Goal: Use online tool/utility: Utilize a website feature to perform a specific function

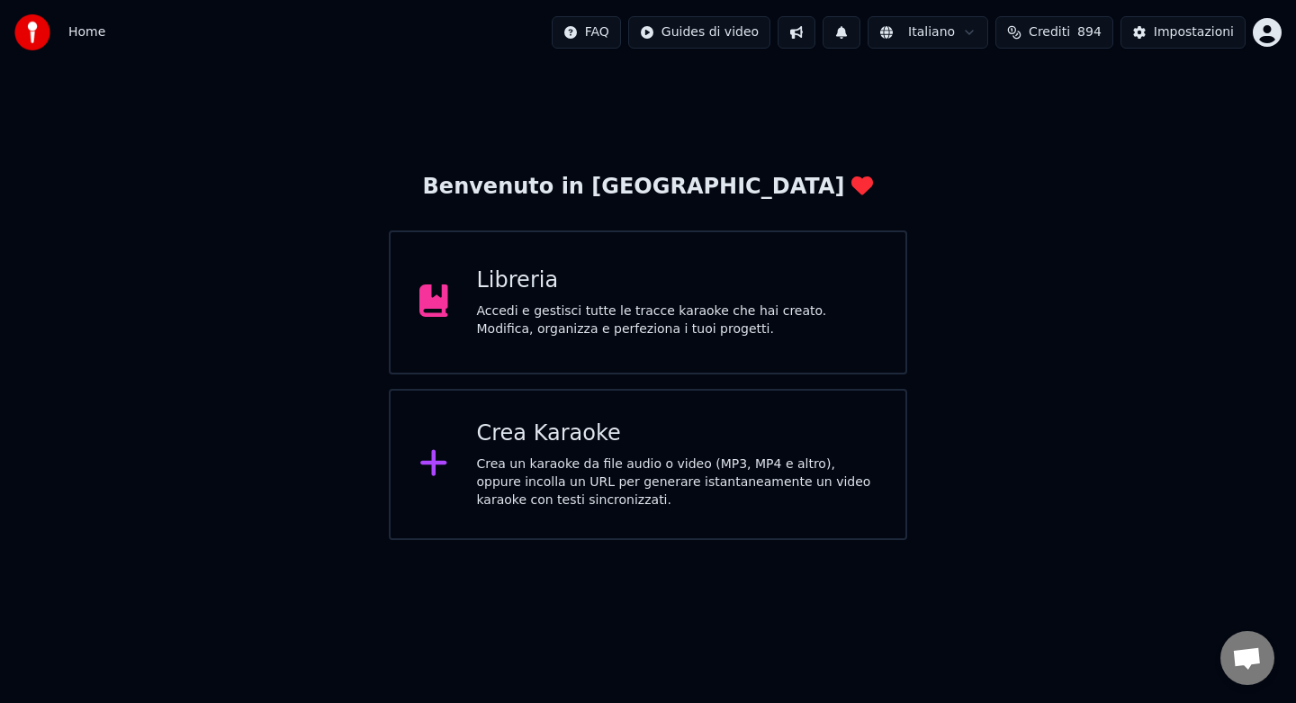
click at [551, 450] on div "Crea Karaoke Crea un karaoke da file audio o video (MP3, MP4 e altro), oppure i…" at bounding box center [677, 464] width 400 height 90
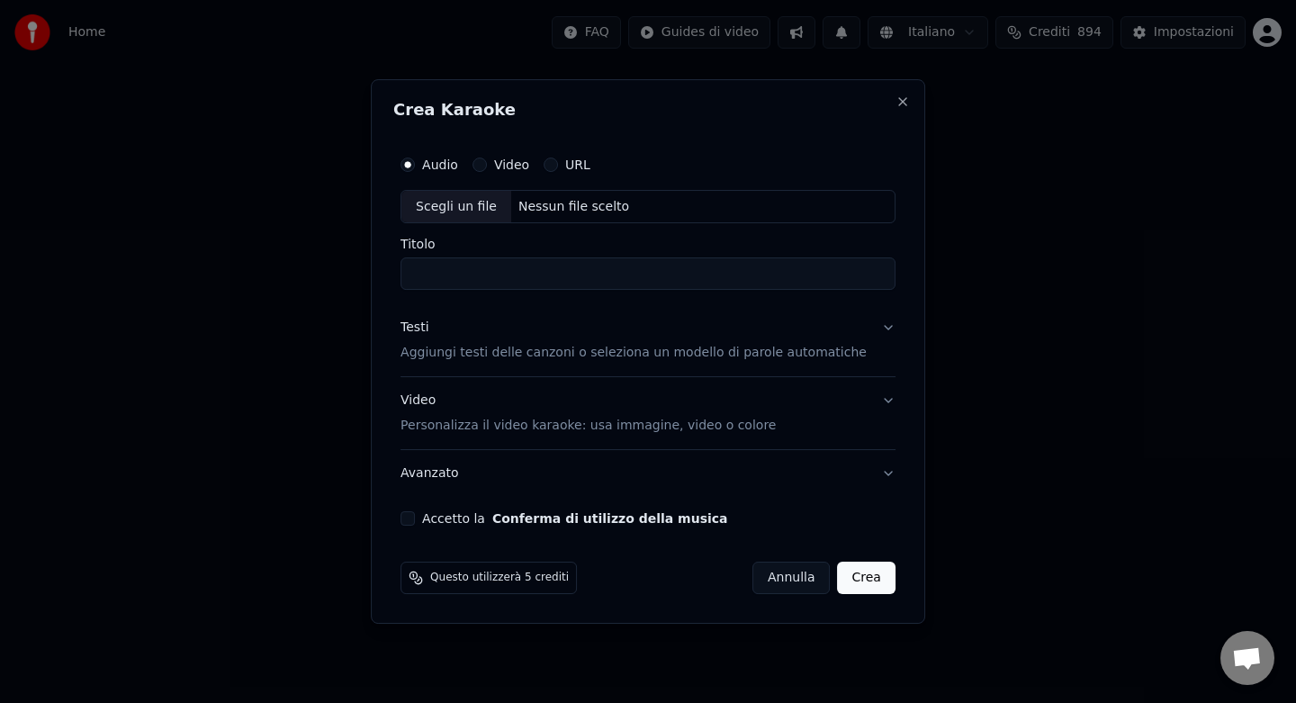
click at [558, 167] on button "URL" at bounding box center [550, 164] width 14 height 14
click at [860, 208] on button "button" at bounding box center [877, 205] width 36 height 32
type input "**********"
click at [872, 333] on button "Testi Aggiungi testi delle canzoni o seleziona un modello di parole automatiche" at bounding box center [647, 342] width 495 height 72
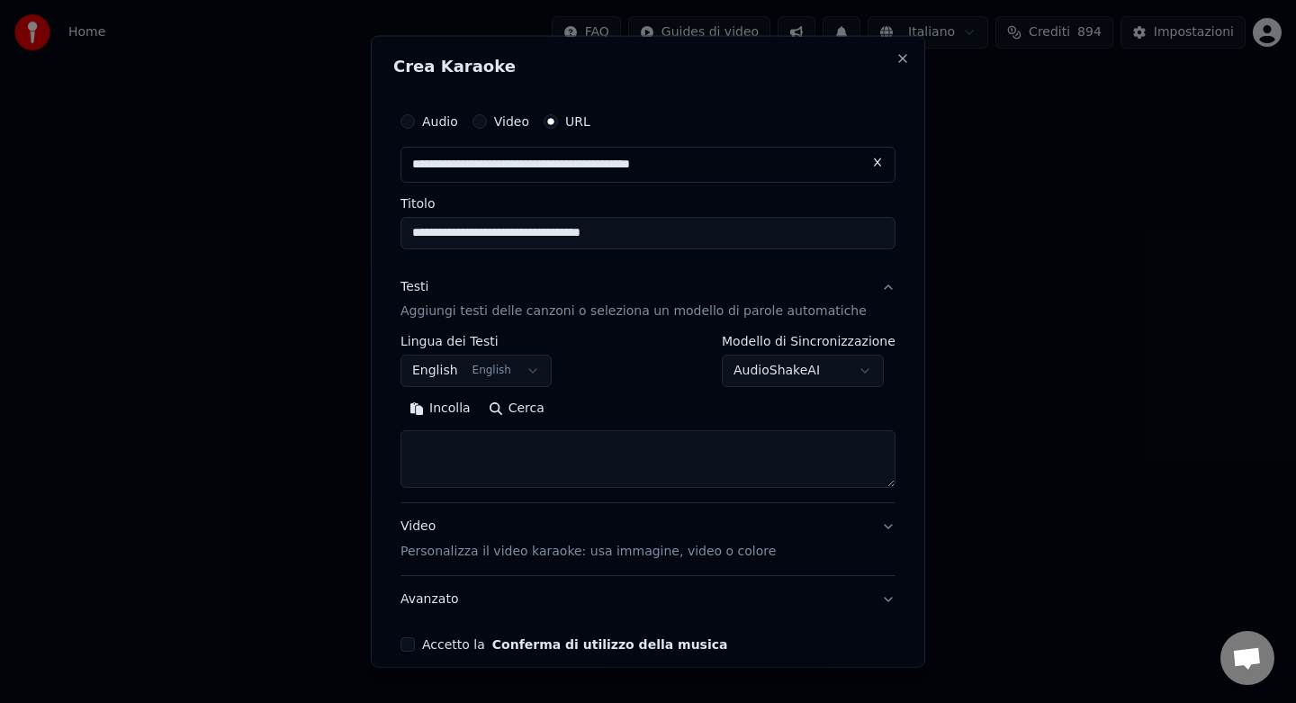
click at [471, 414] on button "Incolla" at bounding box center [439, 408] width 79 height 29
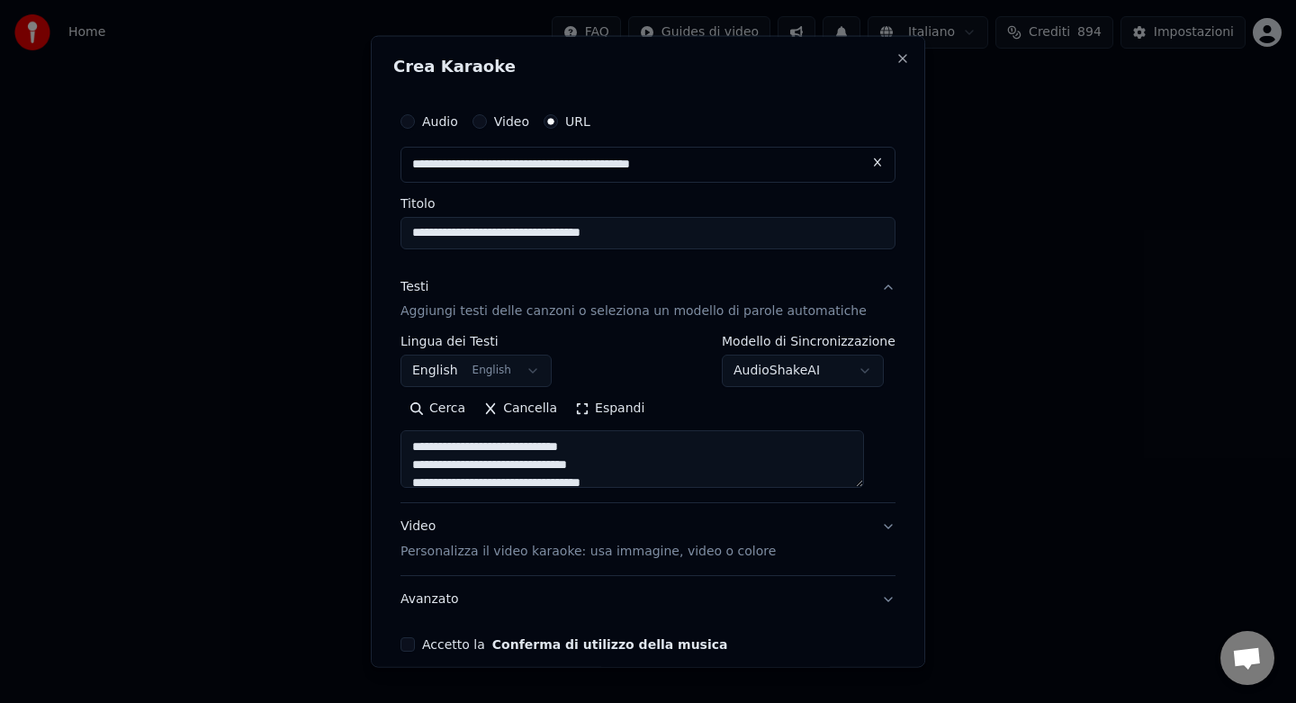
click at [692, 474] on textarea at bounding box center [631, 459] width 463 height 58
click at [602, 473] on textarea at bounding box center [631, 459] width 463 height 58
click at [598, 477] on textarea at bounding box center [631, 459] width 463 height 58
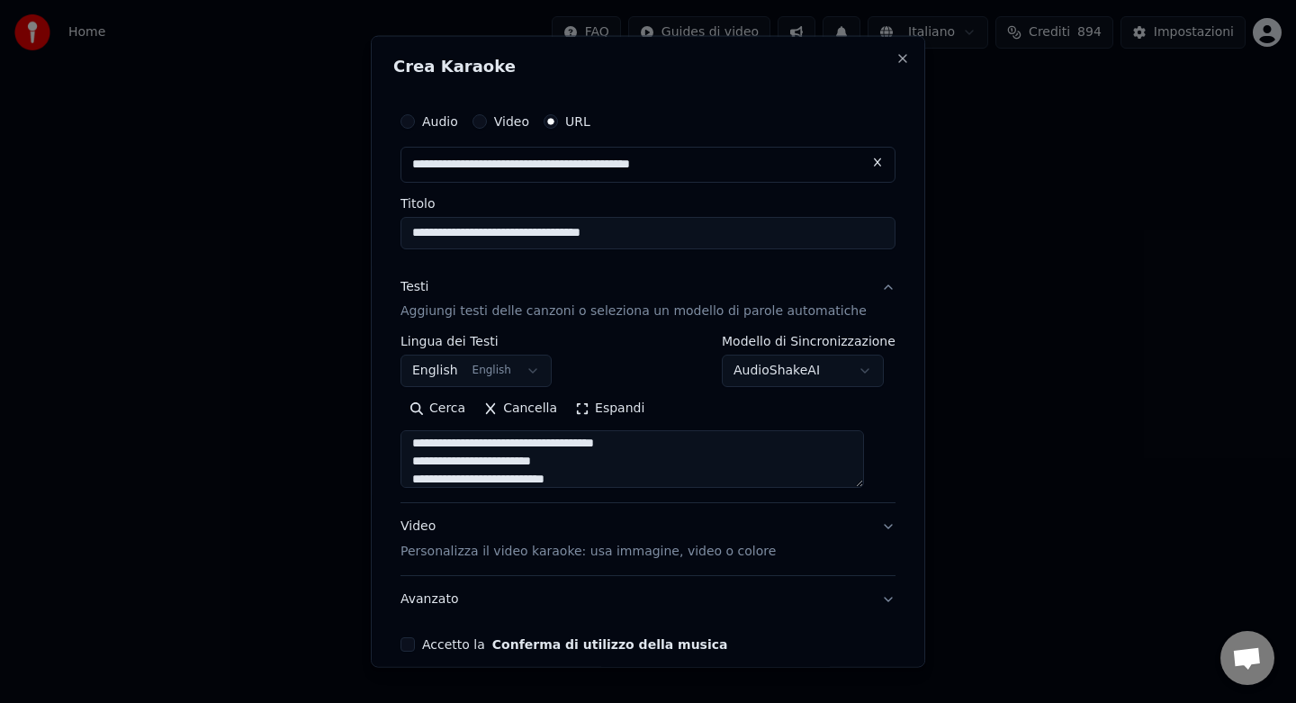
scroll to position [689, 0]
click at [603, 462] on textarea at bounding box center [631, 459] width 463 height 58
type textarea "**********"
click at [415, 642] on button "Accetto la Conferma di utilizzo della musica" at bounding box center [407, 644] width 14 height 14
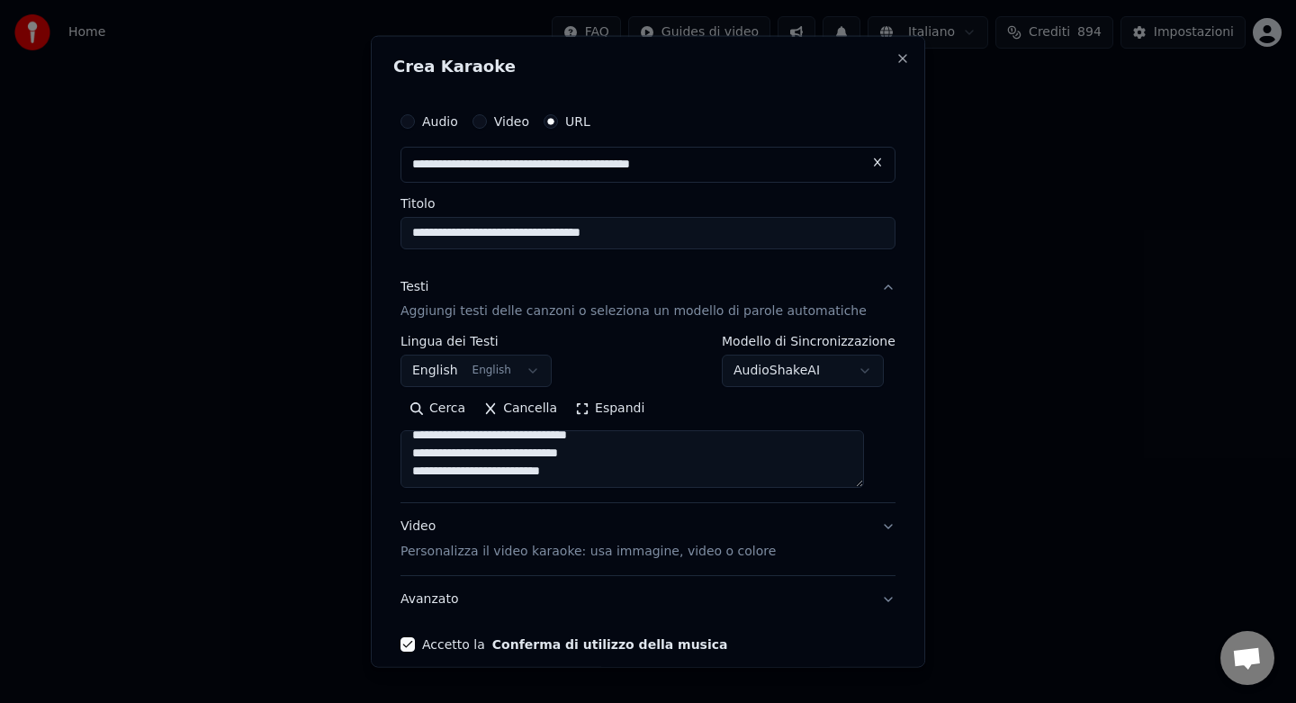
click at [790, 626] on div "**********" at bounding box center [647, 376] width 509 height 563
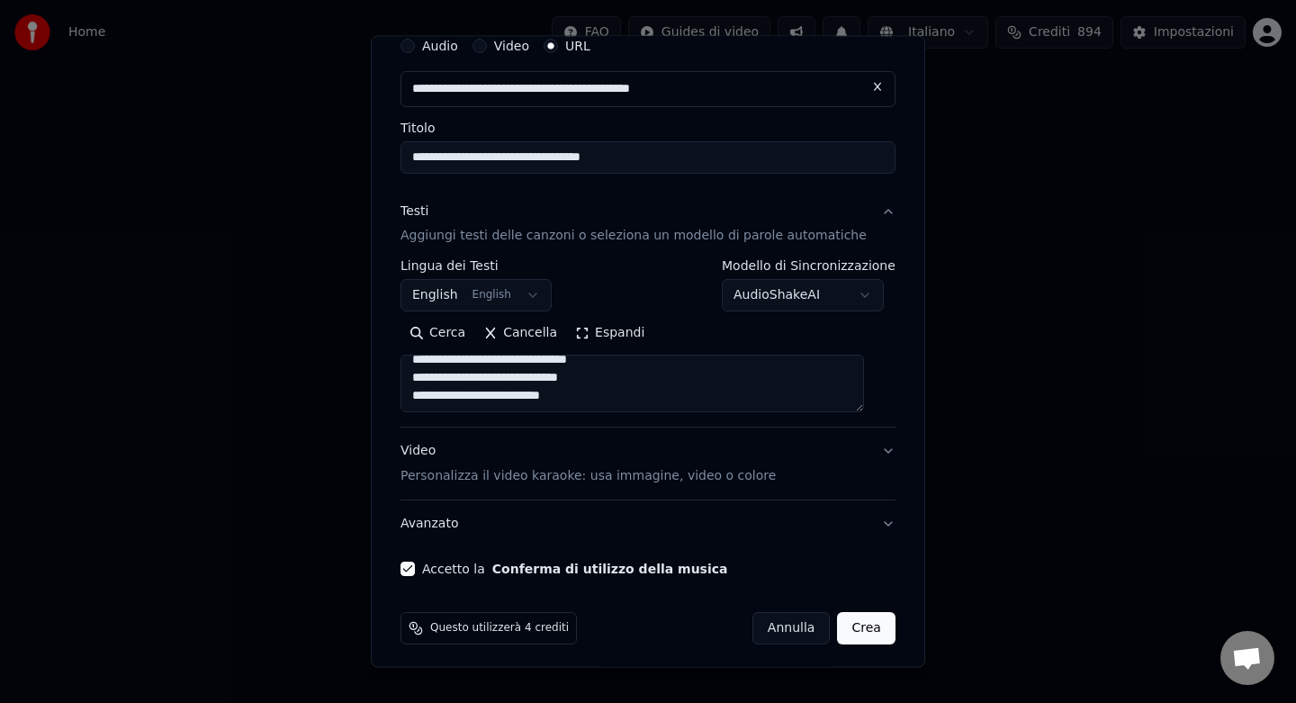
scroll to position [82, 0]
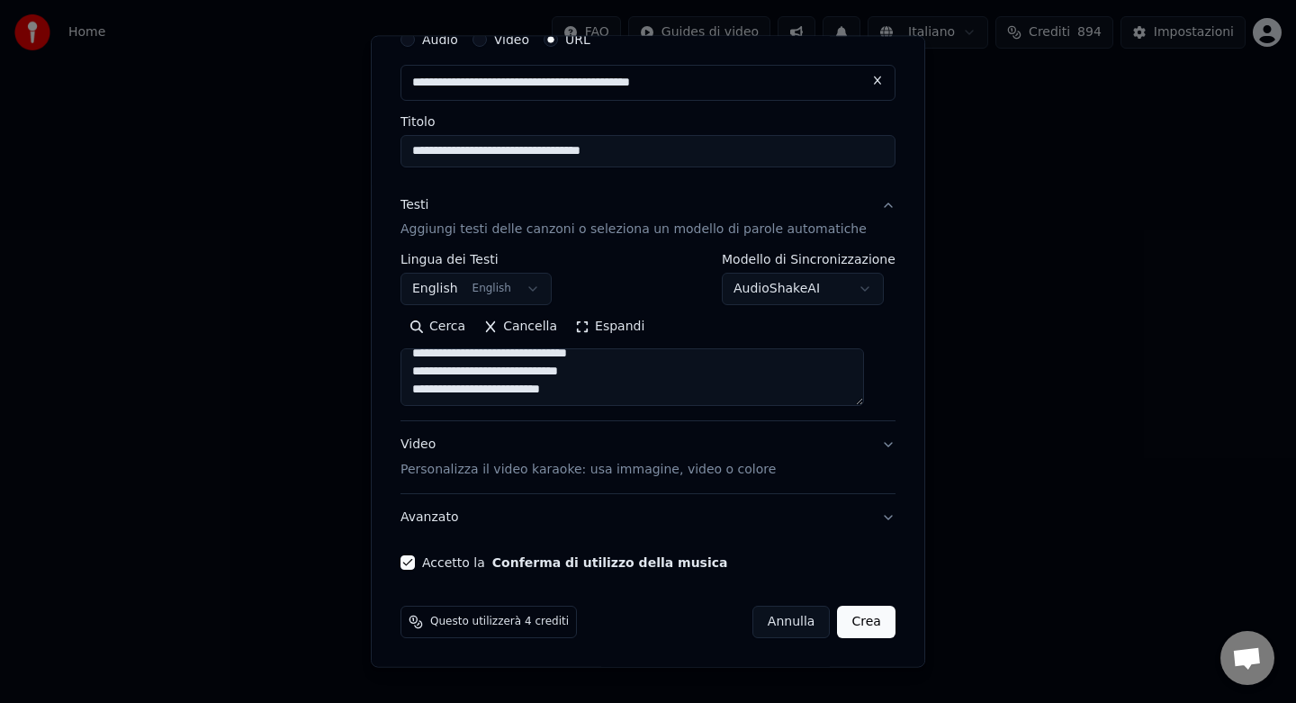
click at [843, 619] on button "Crea" at bounding box center [867, 621] width 58 height 32
select select
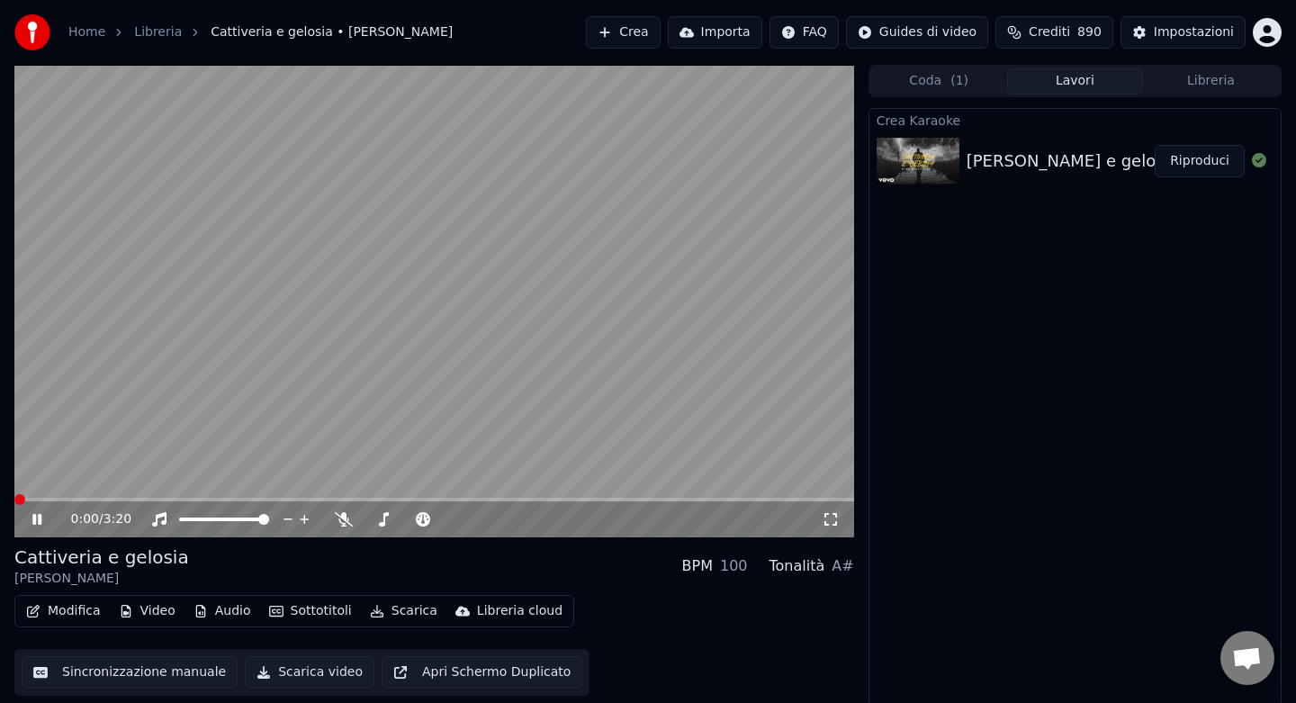
click at [14, 502] on span at bounding box center [19, 499] width 11 height 11
click at [19, 498] on span at bounding box center [43, 500] width 58 height 4
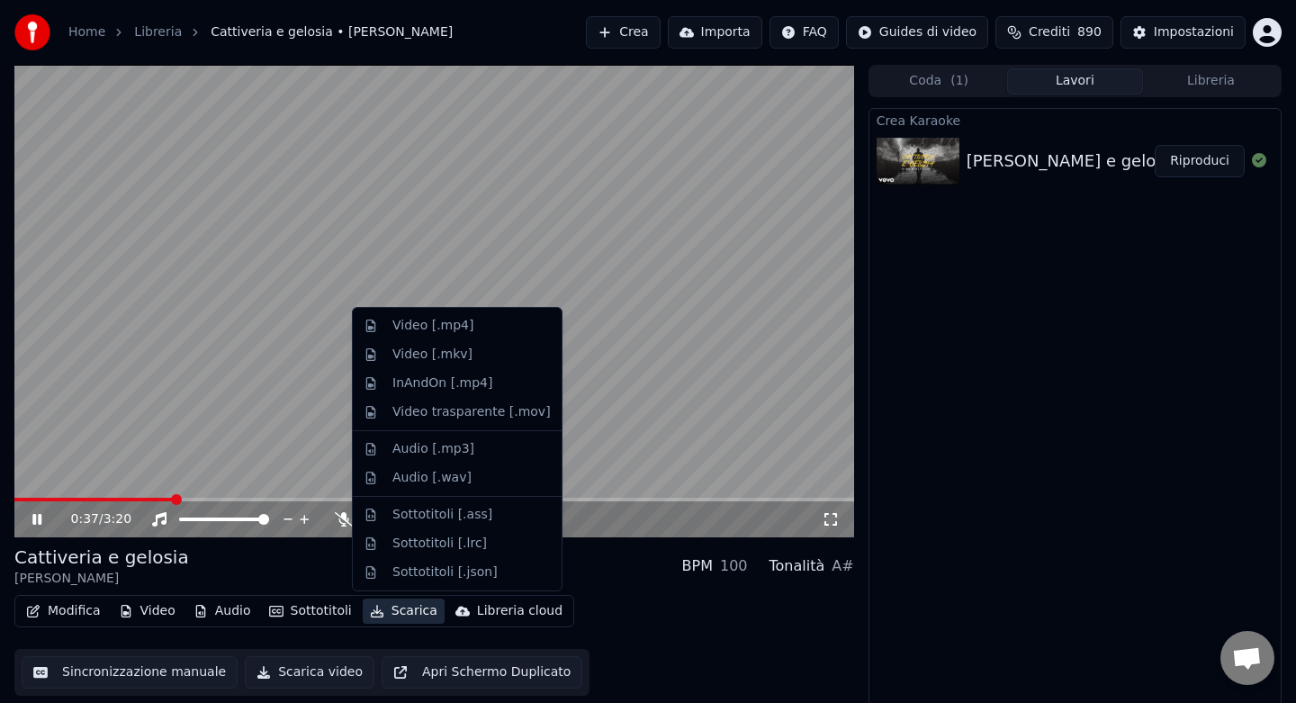
click at [402, 611] on button "Scarica" at bounding box center [404, 610] width 82 height 25
click at [439, 331] on div "Video [.mp4]" at bounding box center [432, 326] width 81 height 18
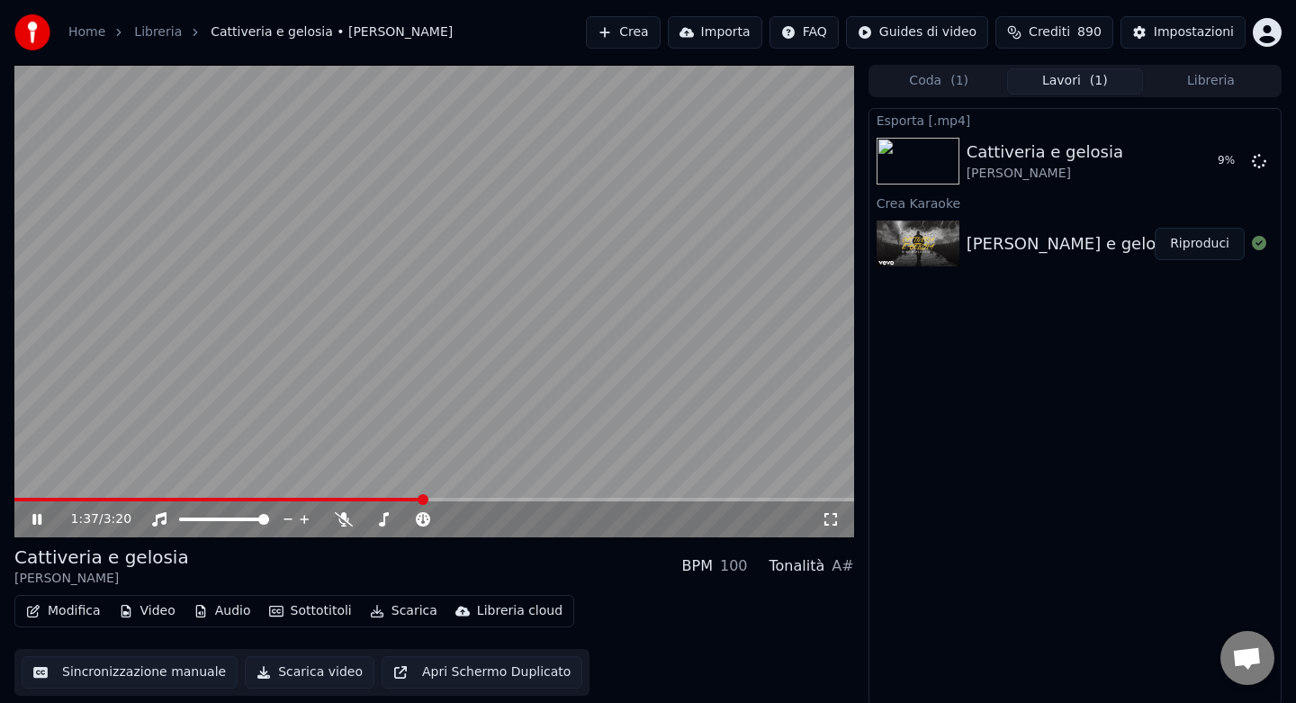
click at [39, 523] on icon at bounding box center [36, 519] width 9 height 11
